Goal: Book appointment/travel/reservation

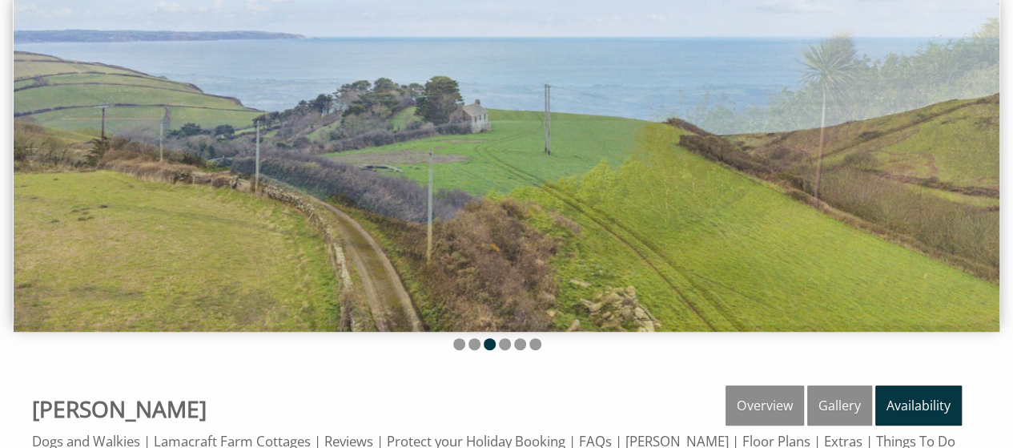
scroll to position [114, 0]
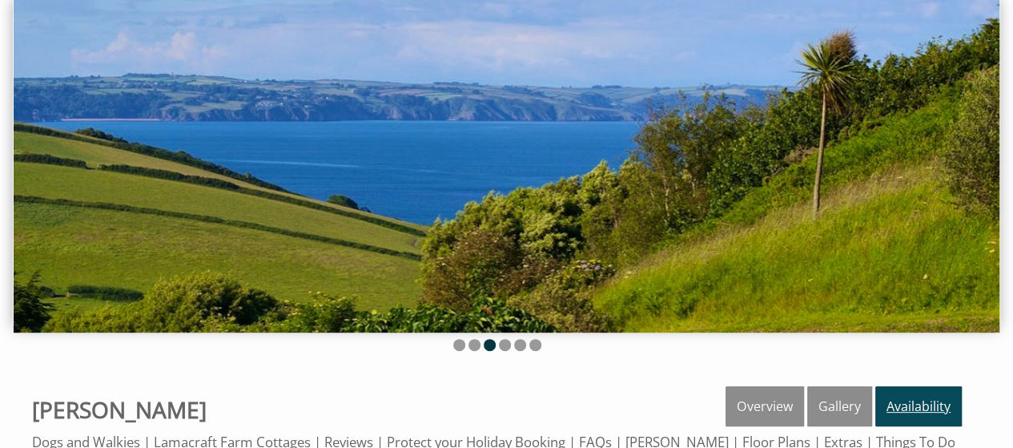
click at [936, 398] on link "Availability" at bounding box center [918, 406] width 86 height 40
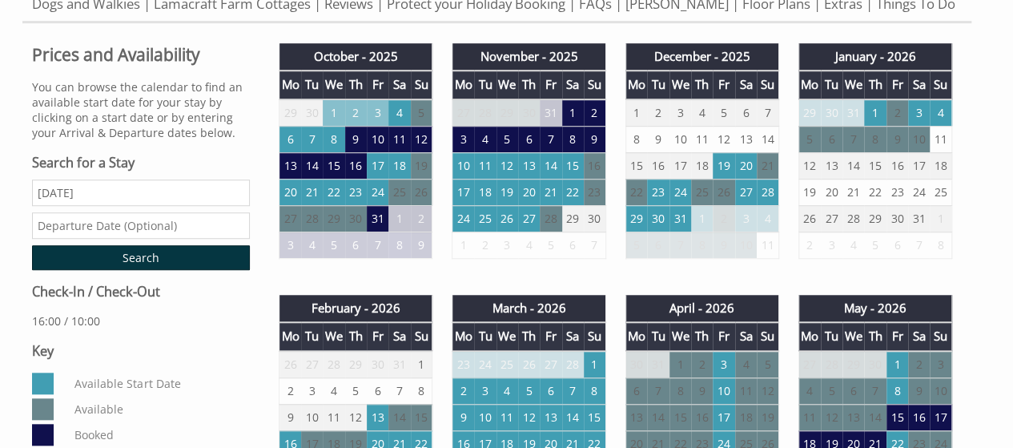
scroll to position [553, 0]
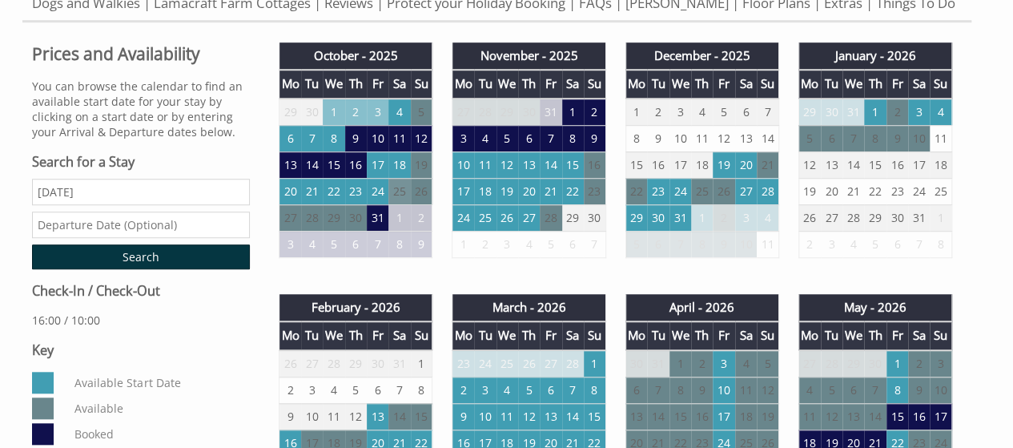
click at [397, 204] on td "25" at bounding box center [399, 191] width 22 height 26
click at [356, 202] on td "23" at bounding box center [356, 191] width 22 height 26
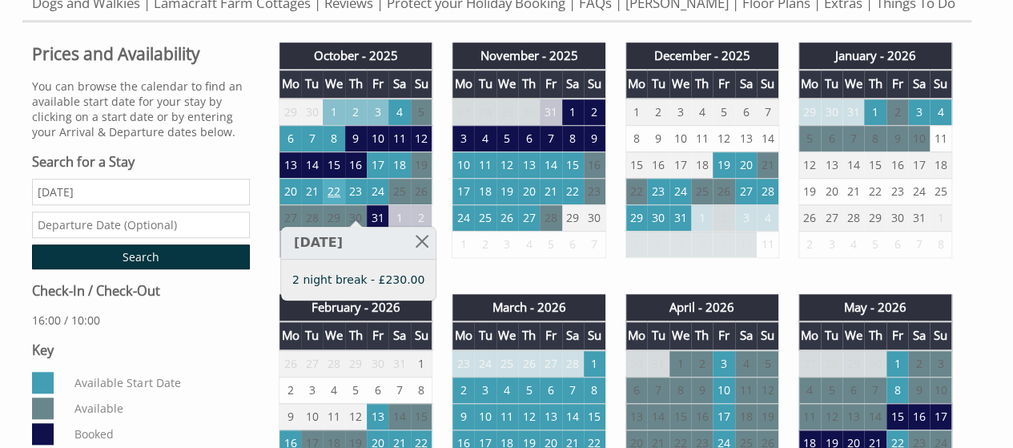
scroll to position [618, 0]
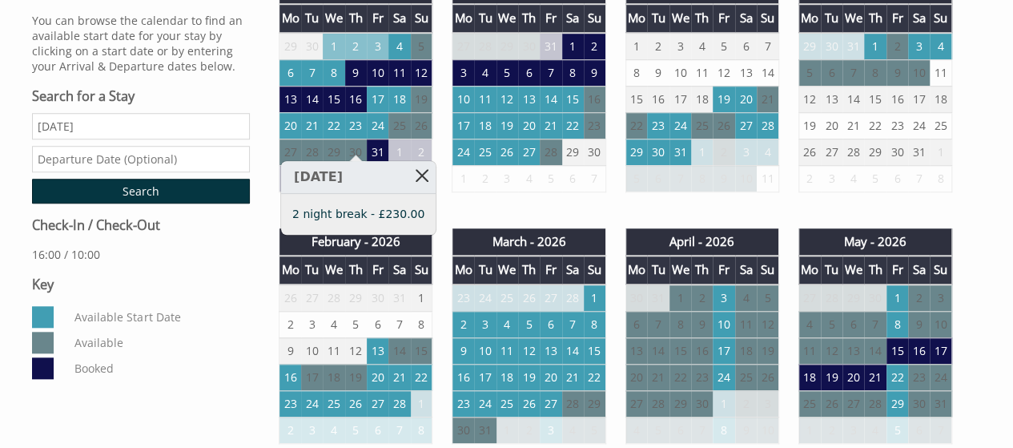
click at [416, 178] on link at bounding box center [422, 175] width 28 height 28
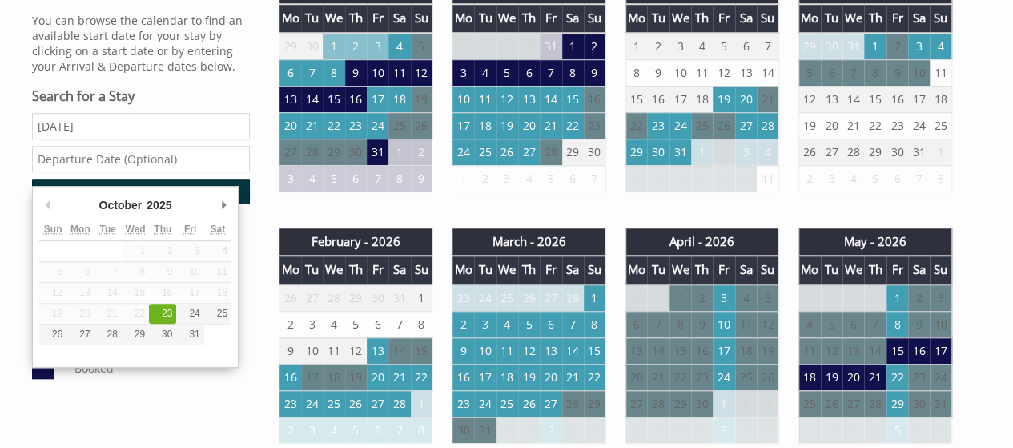
click at [127, 172] on input "text" at bounding box center [141, 159] width 218 height 26
type input "[DATE]"
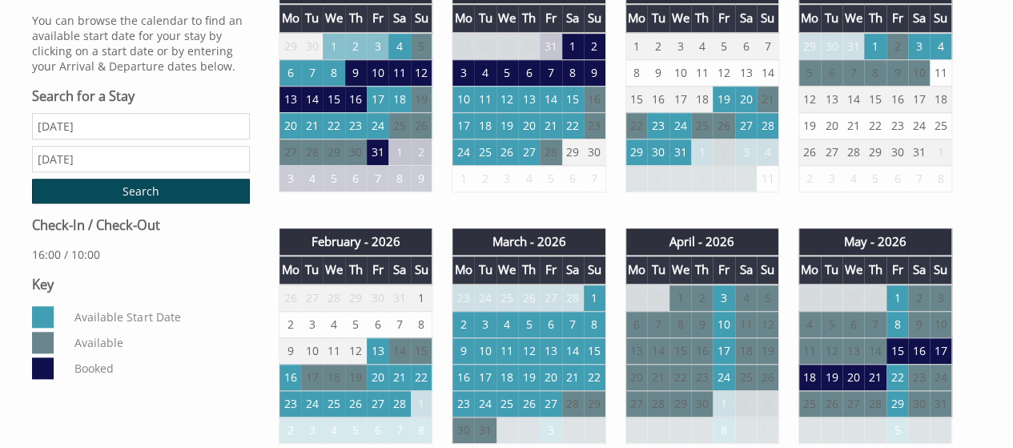
click at [141, 196] on input "Search" at bounding box center [141, 191] width 218 height 25
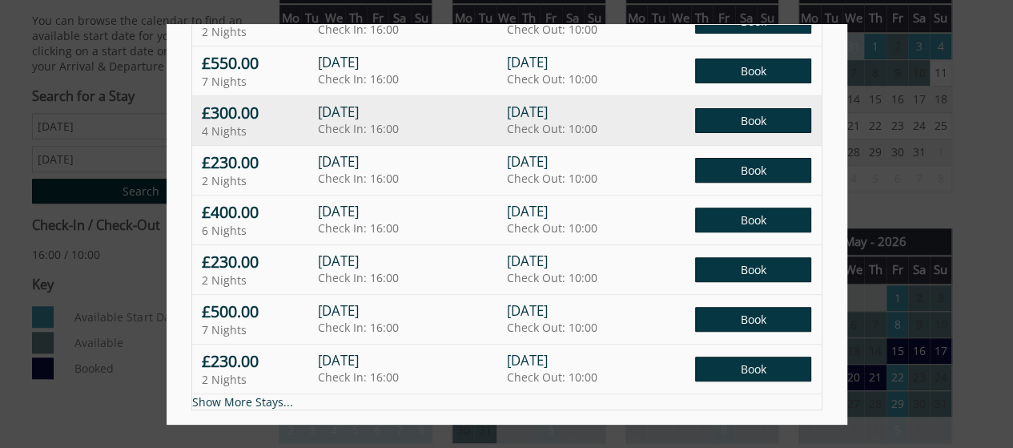
scroll to position [800, 0]
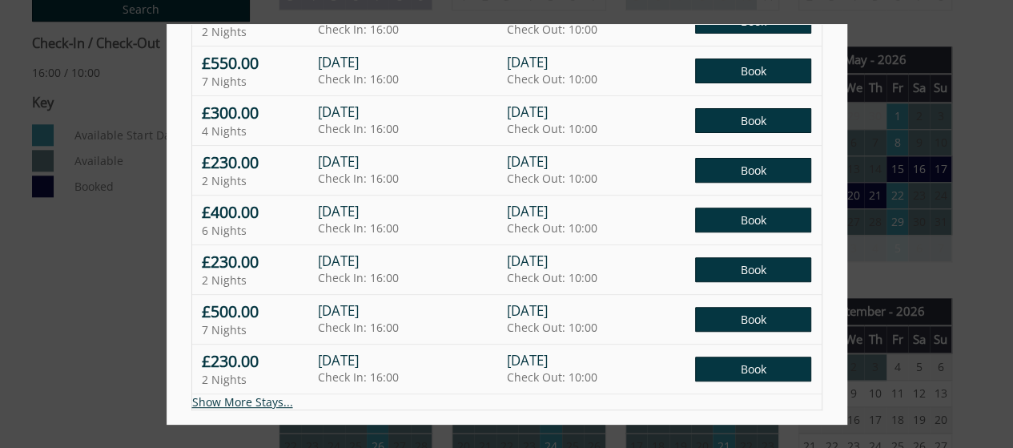
click at [237, 394] on link "Show More Stays..." at bounding box center [242, 401] width 101 height 15
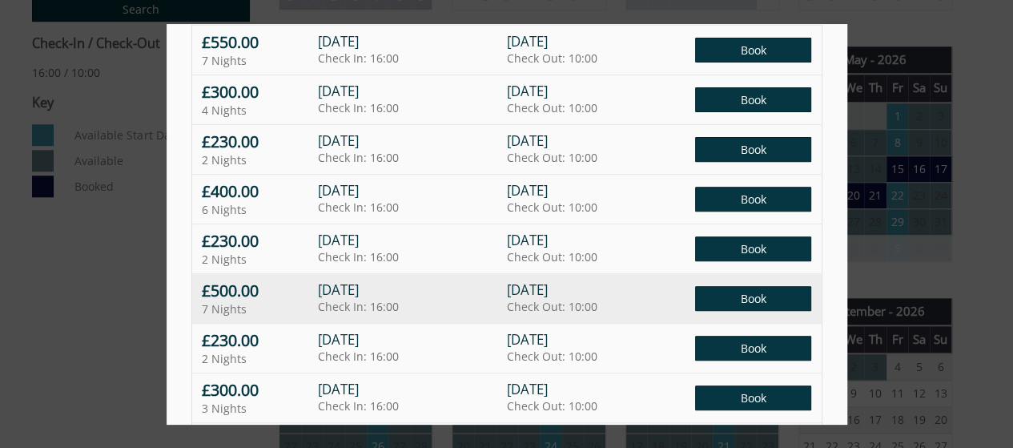
scroll to position [339, 0]
